Goal: Find specific page/section: Find specific page/section

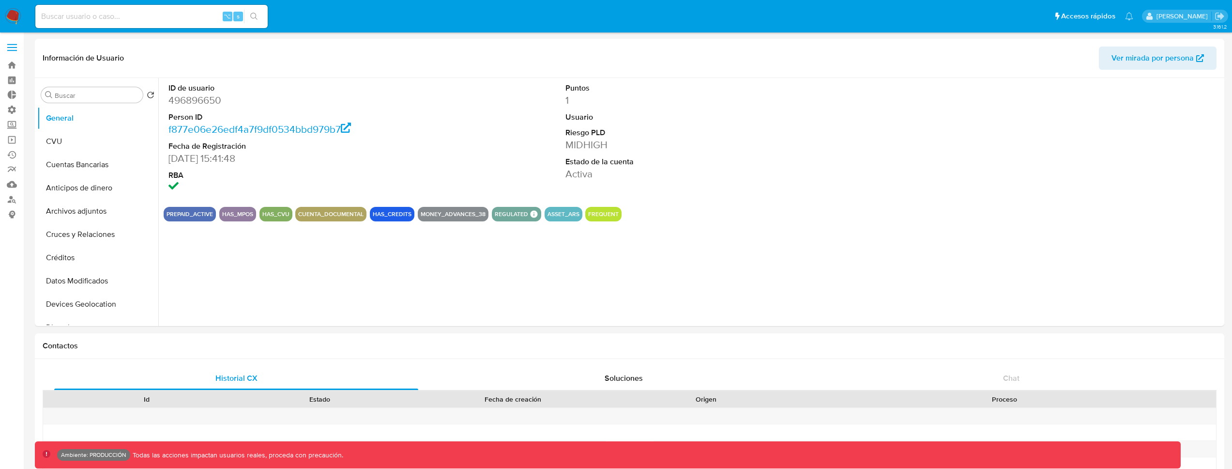
select select "10"
click at [130, 10] on input at bounding box center [151, 16] width 232 height 13
type input "fravega"
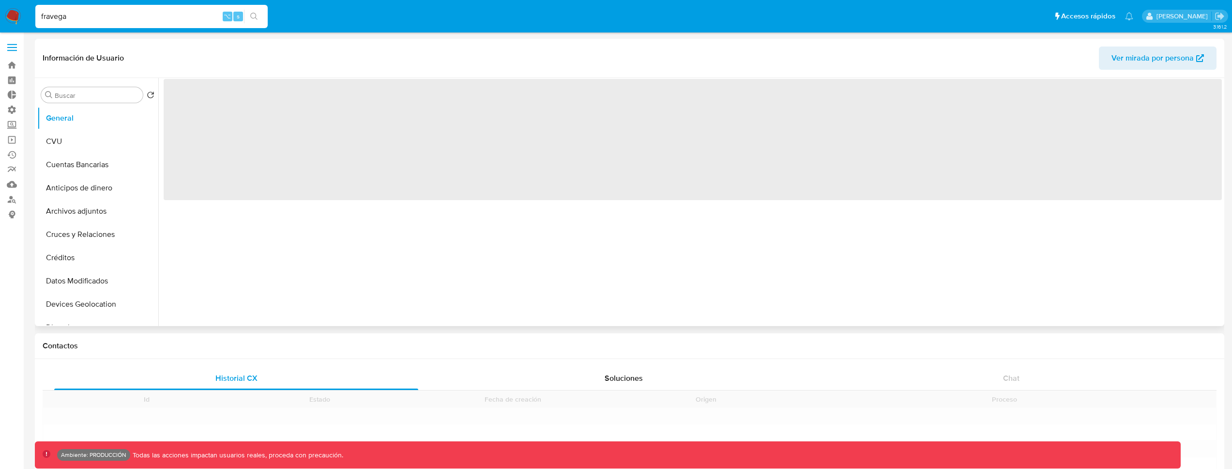
click at [1159, 66] on span "Ver mirada por persona" at bounding box center [1152, 57] width 82 height 23
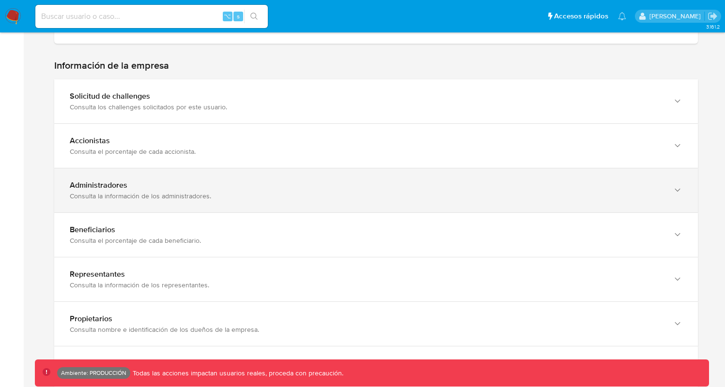
scroll to position [628, 0]
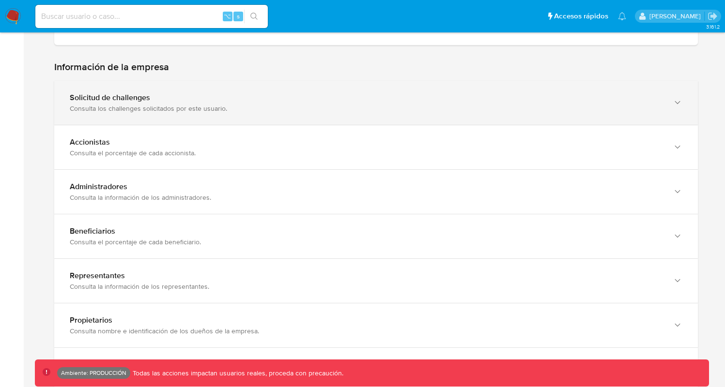
click at [349, 93] on div "Solicitud de challenges" at bounding box center [366, 98] width 593 height 10
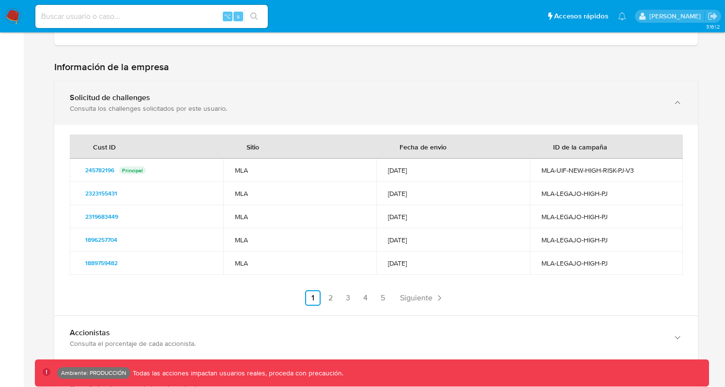
click at [344, 93] on div "Solicitud de challenges" at bounding box center [366, 98] width 593 height 10
